Goal: Download file/media

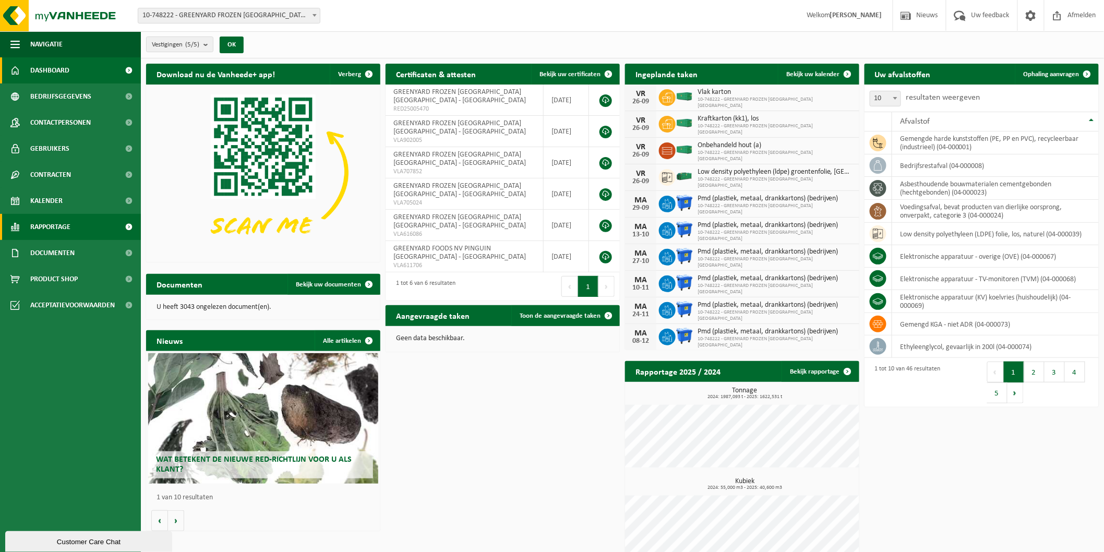
click at [63, 230] on span "Rapportage" at bounding box center [50, 227] width 40 height 26
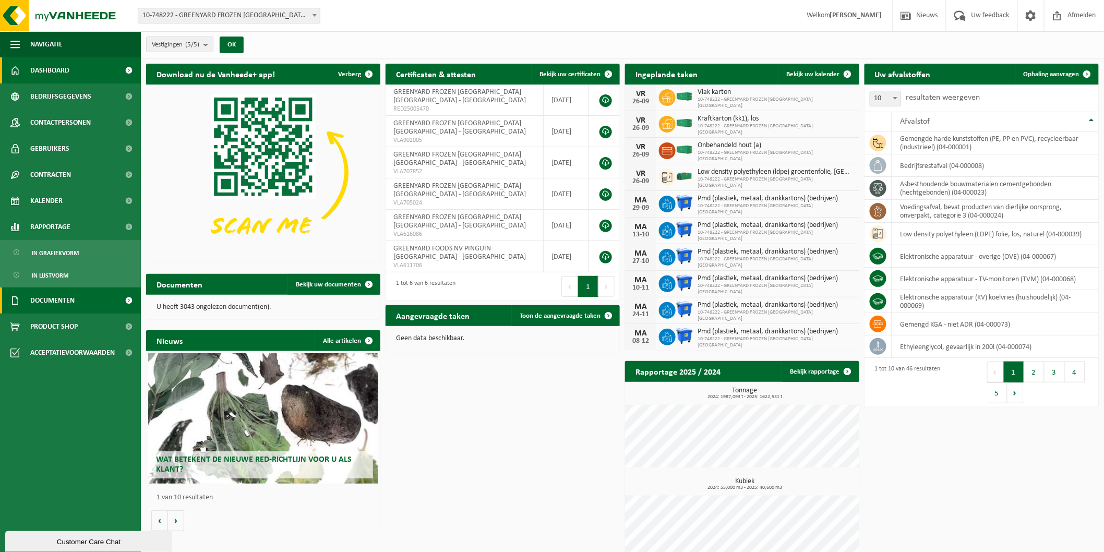
click at [66, 296] on span "Documenten" at bounding box center [52, 301] width 44 height 26
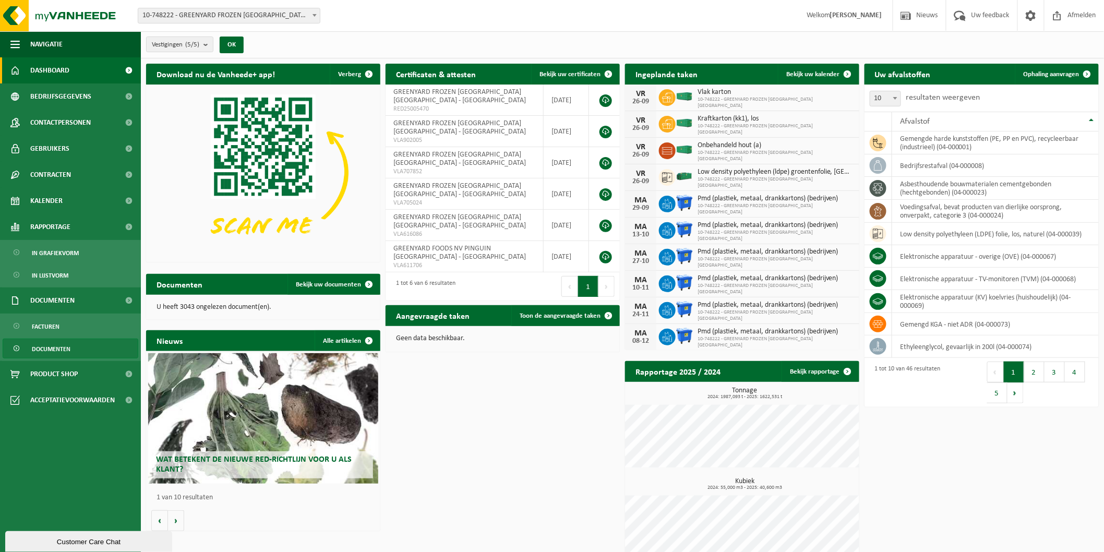
click at [87, 343] on link "Documenten" at bounding box center [71, 349] width 136 height 20
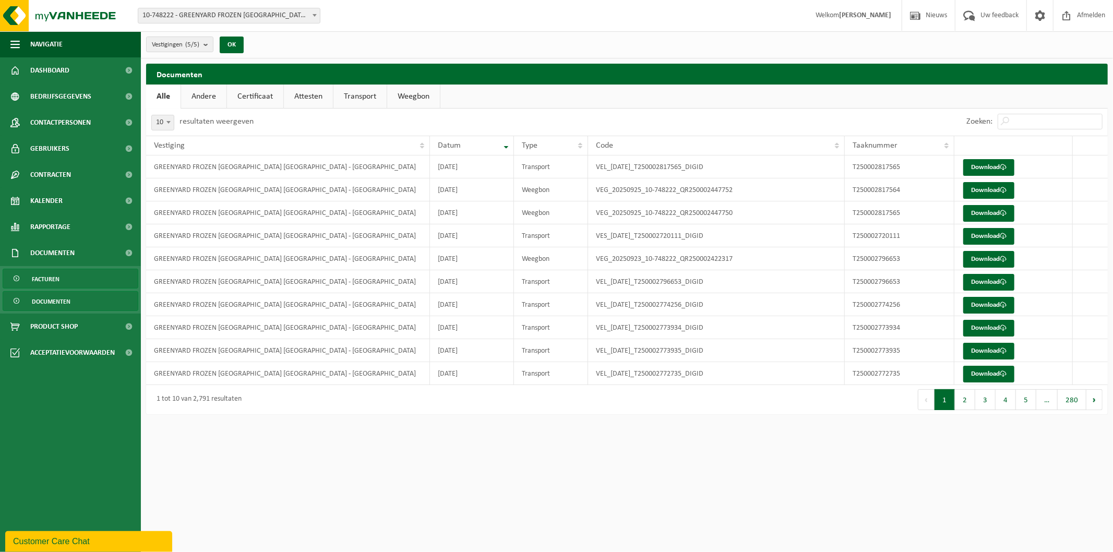
click at [81, 275] on link "Facturen" at bounding box center [71, 279] width 136 height 20
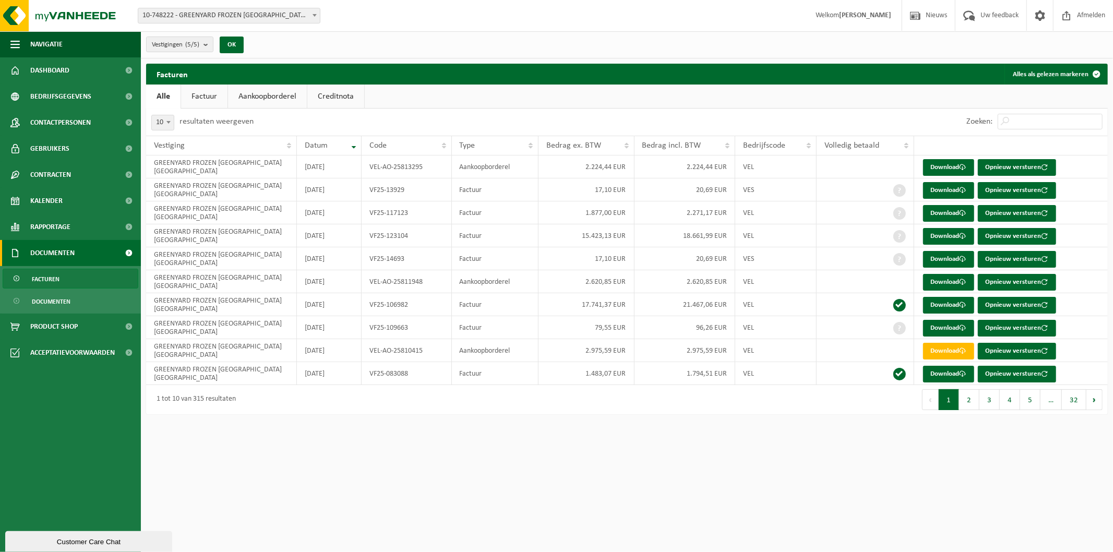
click at [262, 92] on link "Aankoopborderel" at bounding box center [267, 97] width 79 height 24
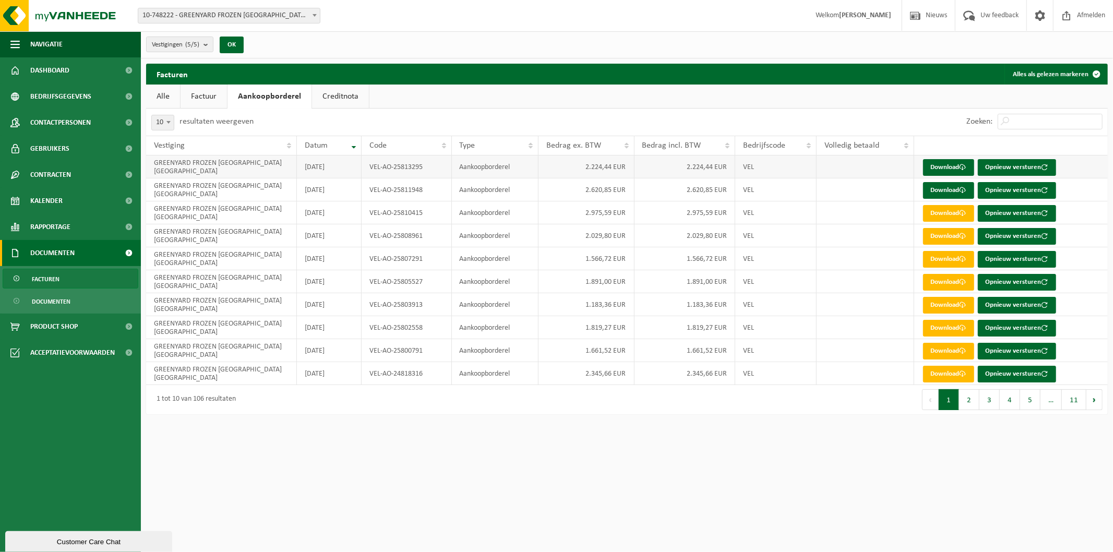
click at [445, 176] on td "VEL-AO-25813295" at bounding box center [407, 167] width 90 height 23
click at [956, 171] on link "Download" at bounding box center [948, 167] width 51 height 17
